Goal: Find specific page/section: Find specific page/section

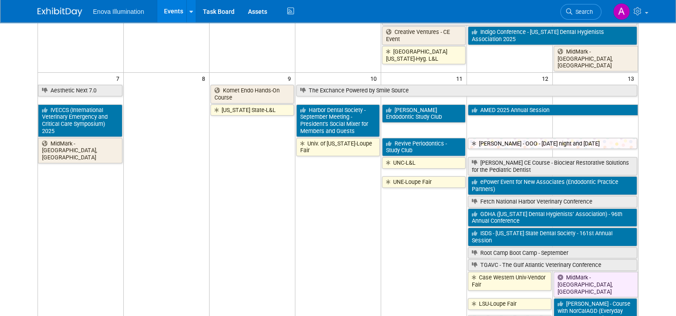
scroll to position [313, 0]
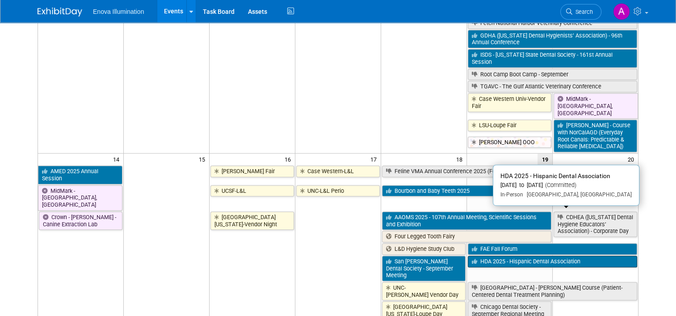
click at [509, 256] on link "HDA 2025 - Hispanic Dental Association" at bounding box center [551, 262] width 169 height 12
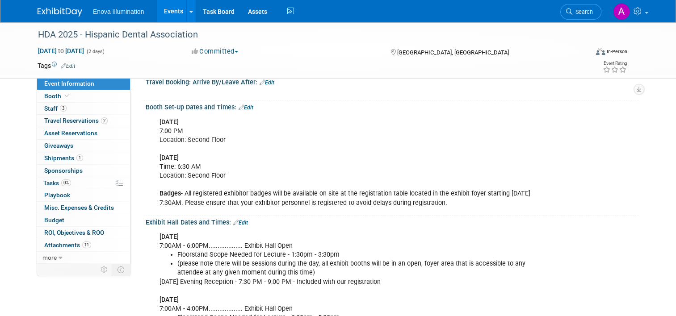
scroll to position [179, 0]
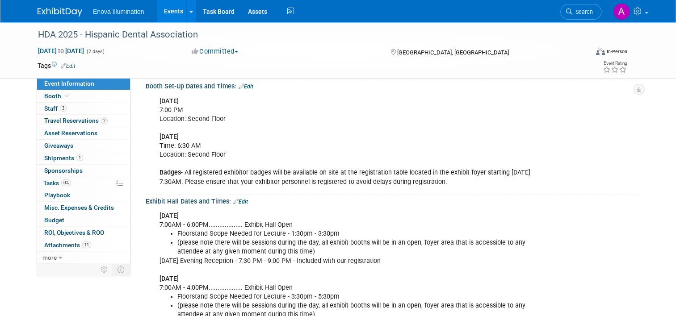
drag, startPoint x: 38, startPoint y: 11, endPoint x: 73, endPoint y: 18, distance: 35.6
click at [38, 11] on img at bounding box center [60, 12] width 45 height 9
